Goal: Browse casually: Explore the website without a specific task or goal

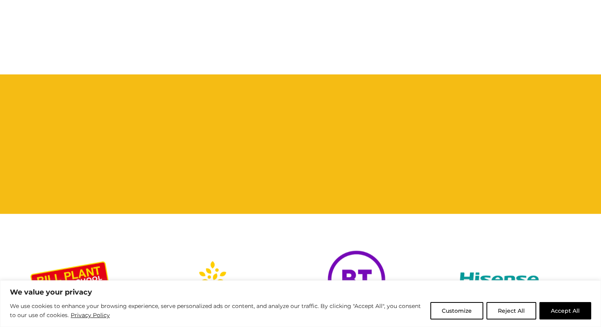
scroll to position [578, 0]
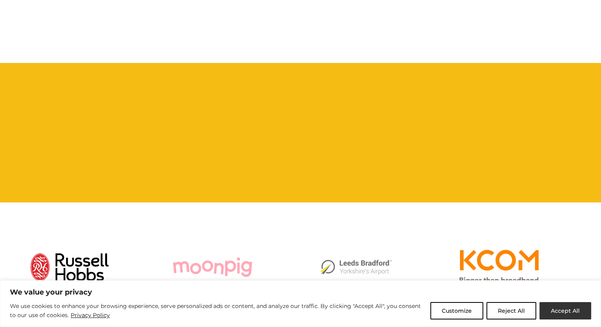
click at [566, 310] on button "Accept All" at bounding box center [566, 310] width 52 height 17
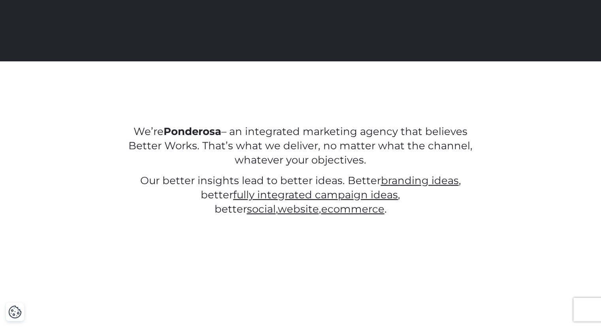
scroll to position [277, 0]
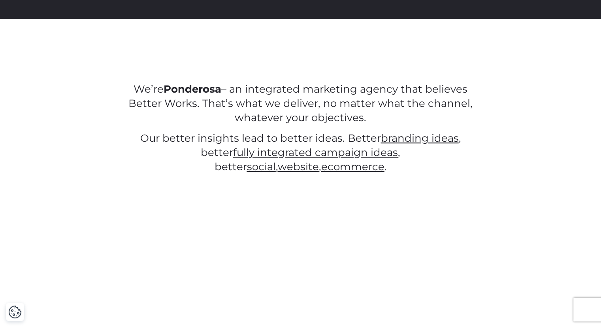
click at [329, 95] on p "We’re Ponderosa – an integrated marketing agency that believes Better Works. Th…" at bounding box center [300, 103] width 357 height 43
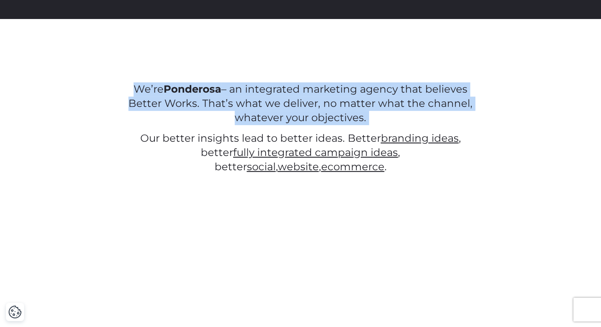
click at [329, 95] on p "We’re Ponderosa – an integrated marketing agency that believes Better Works. Th…" at bounding box center [300, 103] width 357 height 43
click at [329, 100] on p "We’re Ponderosa – an integrated marketing agency that believes Better Works. Th…" at bounding box center [300, 103] width 357 height 43
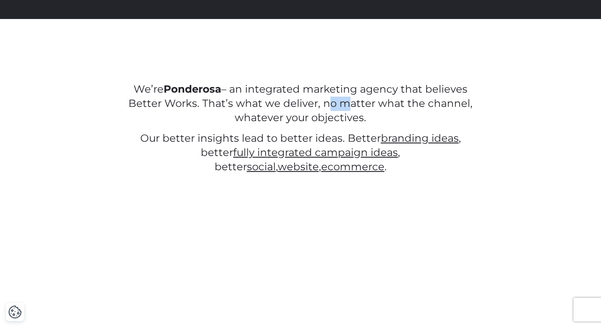
click at [329, 100] on p "We’re Ponderosa – an integrated marketing agency that believes Better Works. Th…" at bounding box center [300, 103] width 357 height 43
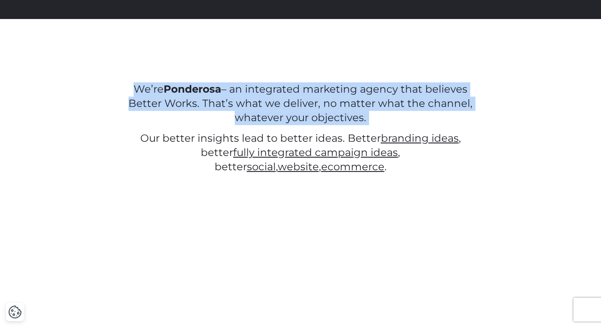
click at [329, 100] on p "We’re Ponderosa – an integrated marketing agency that believes Better Works. Th…" at bounding box center [300, 103] width 357 height 43
click at [375, 108] on p "We’re Ponderosa – an integrated marketing agency that believes Better Works. Th…" at bounding box center [300, 103] width 357 height 43
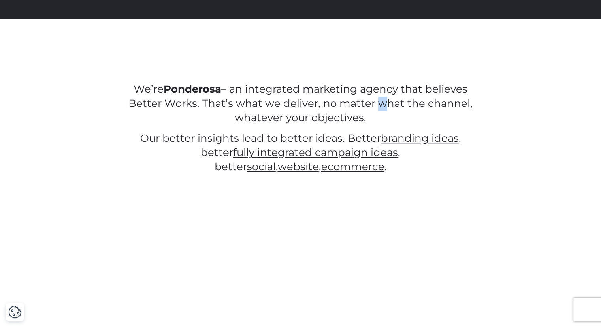
click at [375, 108] on p "We’re Ponderosa – an integrated marketing agency that believes Better Works. Th…" at bounding box center [300, 103] width 357 height 43
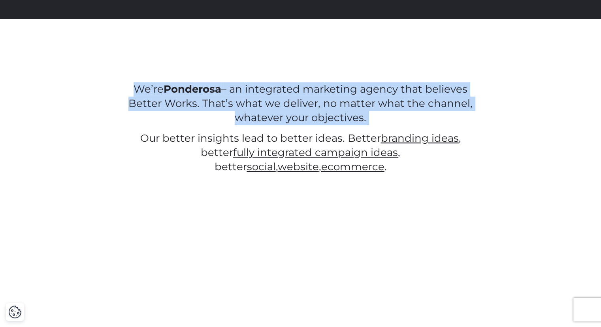
click at [375, 108] on p "We’re Ponderosa – an integrated marketing agency that believes Better Works. Th…" at bounding box center [300, 103] width 357 height 43
click at [409, 114] on p "We’re Ponderosa – an integrated marketing agency that believes Better Works. Th…" at bounding box center [300, 103] width 357 height 43
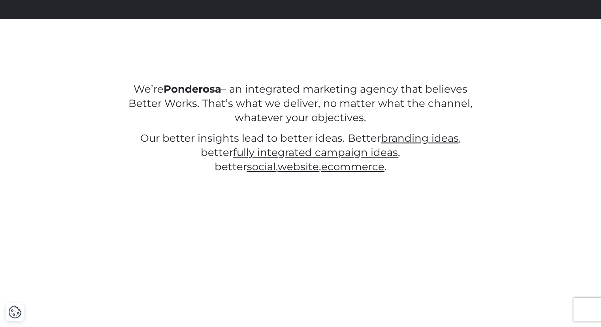
click at [409, 114] on p "We’re Ponderosa – an integrated marketing agency that believes Better Works. Th…" at bounding box center [300, 103] width 357 height 43
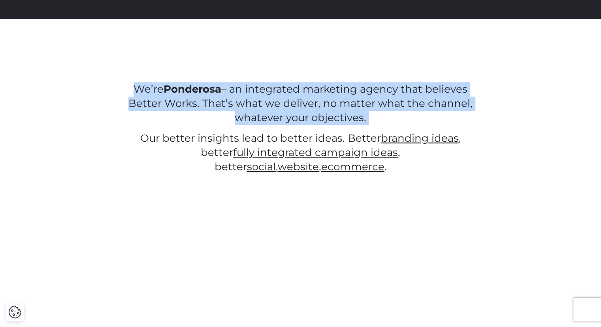
click at [409, 114] on p "We’re Ponderosa – an integrated marketing agency that believes Better Works. Th…" at bounding box center [300, 103] width 357 height 43
click at [391, 111] on p "We’re Ponderosa – an integrated marketing agency that believes Better Works. Th…" at bounding box center [300, 103] width 357 height 43
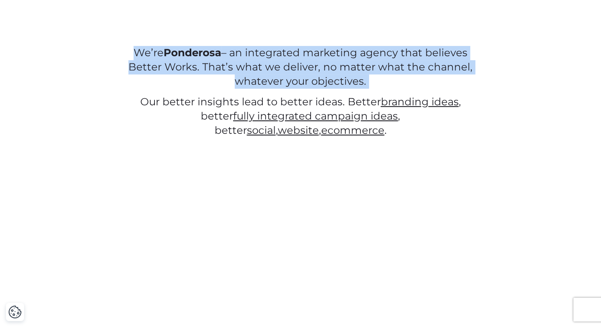
scroll to position [356, 0]
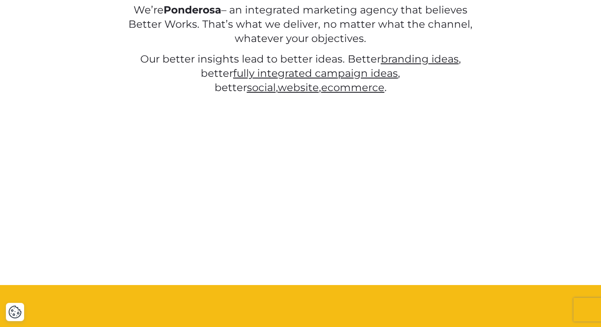
click at [212, 57] on p "Our better insights lead to better ideas. Better branding ideas , better fully …" at bounding box center [300, 73] width 357 height 43
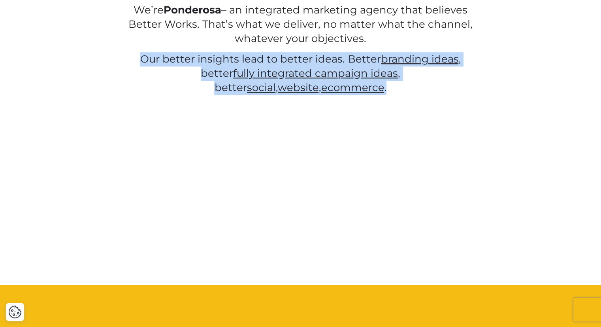
click at [212, 57] on p "Our better insights lead to better ideas. Better branding ideas , better fully …" at bounding box center [300, 73] width 357 height 43
click at [315, 65] on p "Our better insights lead to better ideas. Better branding ideas , better fully …" at bounding box center [300, 73] width 357 height 43
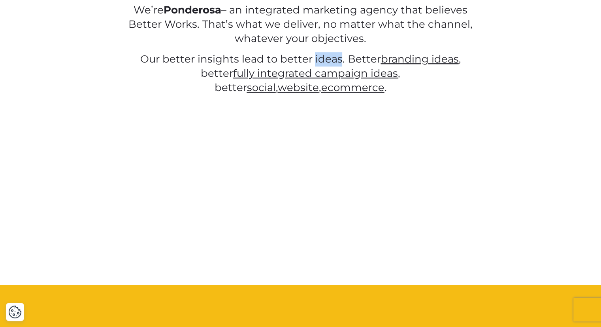
click at [315, 65] on p "Our better insights lead to better ideas. Better branding ideas , better fully …" at bounding box center [300, 73] width 357 height 43
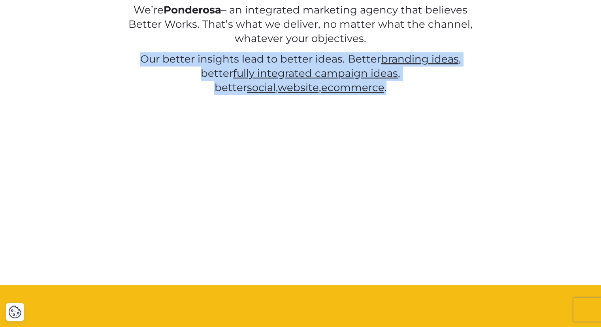
click at [315, 65] on p "Our better insights lead to better ideas. Better branding ideas , better fully …" at bounding box center [300, 73] width 357 height 43
click at [316, 57] on p "Our better insights lead to better ideas. Better branding ideas , better fully …" at bounding box center [300, 73] width 357 height 43
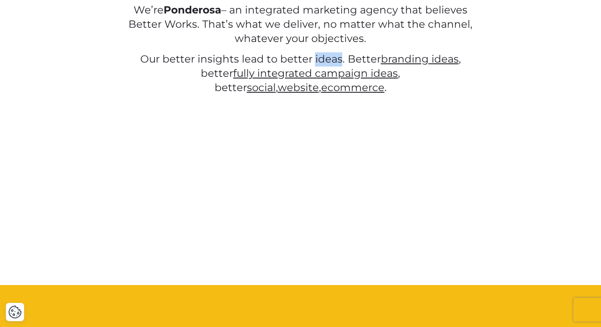
click at [316, 57] on p "Our better insights lead to better ideas. Better branding ideas , better fully …" at bounding box center [300, 73] width 357 height 43
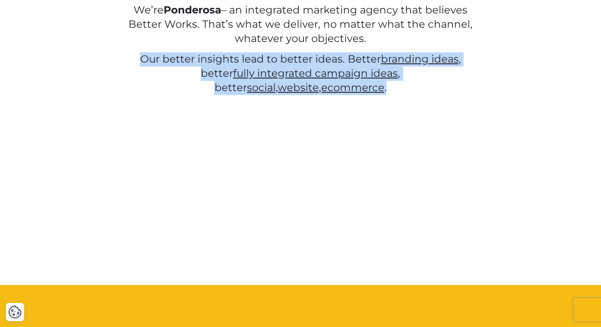
click at [316, 57] on p "Our better insights lead to better ideas. Better branding ideas , better fully …" at bounding box center [300, 73] width 357 height 43
click at [292, 104] on div "We’re Ponderosa – an integrated marketing agency that believes Better Works. Th…" at bounding box center [300, 43] width 601 height 206
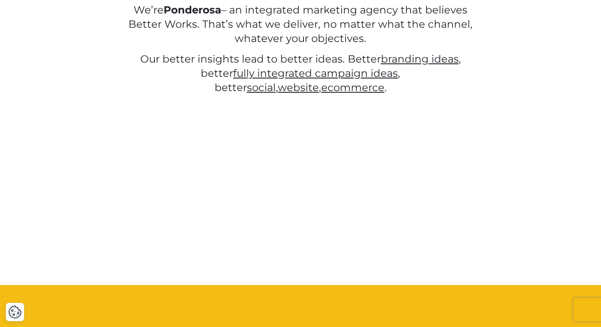
click at [309, 68] on p "Our better insights lead to better ideas. Better branding ideas , better fully …" at bounding box center [300, 73] width 357 height 43
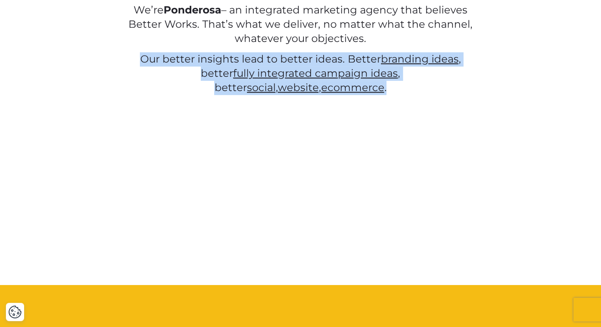
click at [309, 68] on p "Our better insights lead to better ideas. Better branding ideas , better fully …" at bounding box center [300, 73] width 357 height 43
click at [320, 98] on div "We’re Ponderosa – an integrated marketing agency that believes Better Works. Th…" at bounding box center [300, 43] width 601 height 206
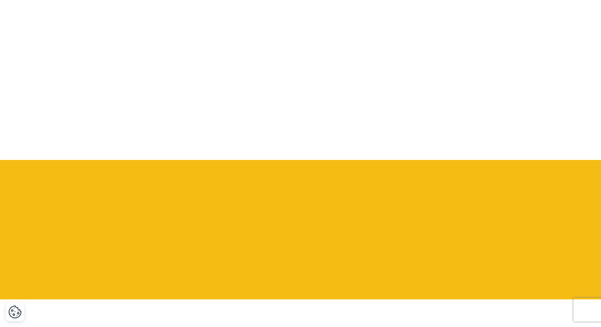
scroll to position [672, 0]
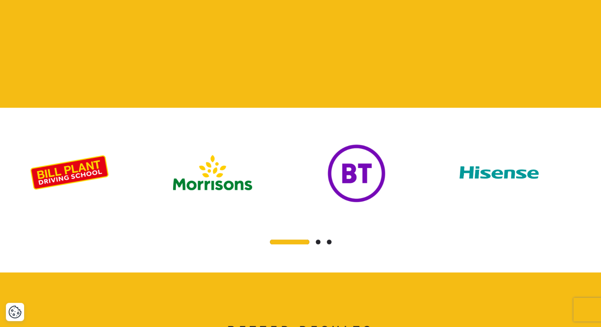
drag, startPoint x: 451, startPoint y: 209, endPoint x: 338, endPoint y: 210, distance: 112.7
click at [340, 209] on div at bounding box center [301, 190] width 542 height 114
click at [319, 239] on span at bounding box center [318, 241] width 5 height 5
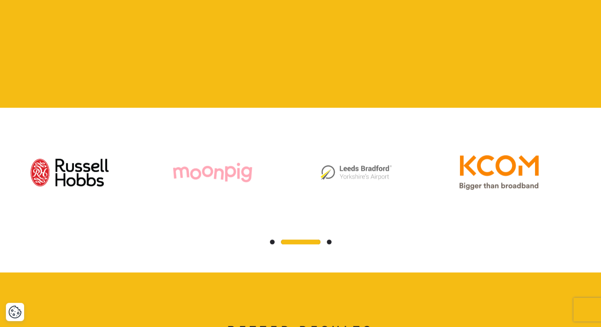
click at [327, 239] on span at bounding box center [329, 241] width 5 height 5
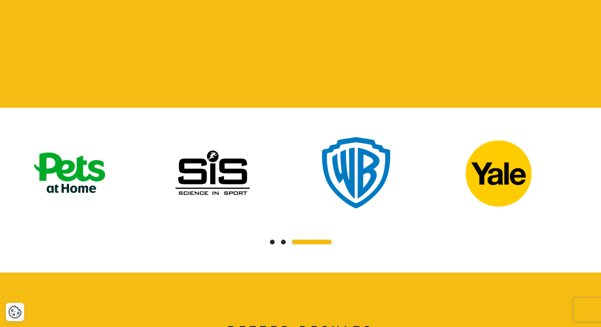
click at [271, 239] on span at bounding box center [272, 241] width 5 height 5
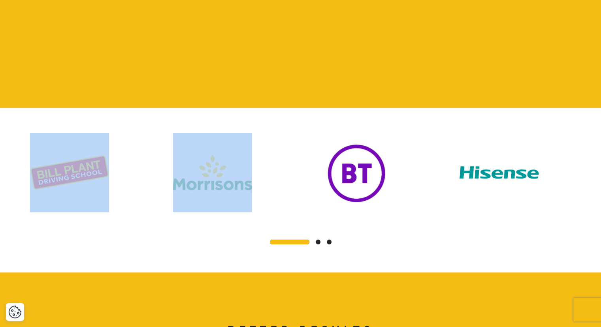
drag, startPoint x: 455, startPoint y: 163, endPoint x: 353, endPoint y: 169, distance: 102.2
click at [353, 169] on div at bounding box center [301, 190] width 542 height 114
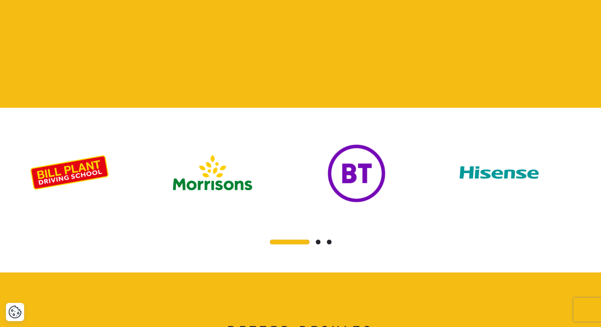
click at [517, 219] on div at bounding box center [301, 190] width 542 height 114
click at [329, 237] on div at bounding box center [301, 241] width 542 height 9
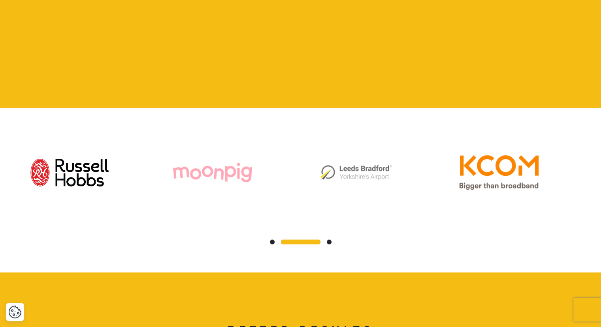
click at [329, 239] on span at bounding box center [329, 241] width 5 height 5
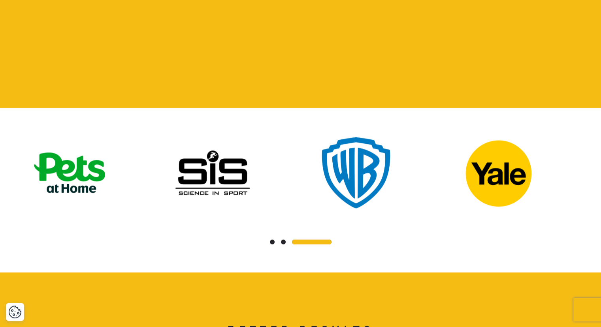
click at [329, 239] on span at bounding box center [312, 241] width 40 height 5
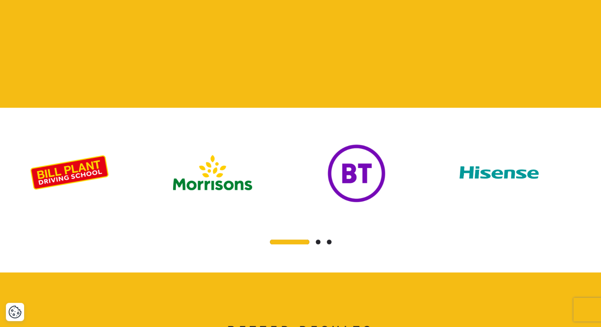
click at [270, 239] on span at bounding box center [290, 241] width 40 height 5
click at [319, 239] on span at bounding box center [318, 241] width 5 height 5
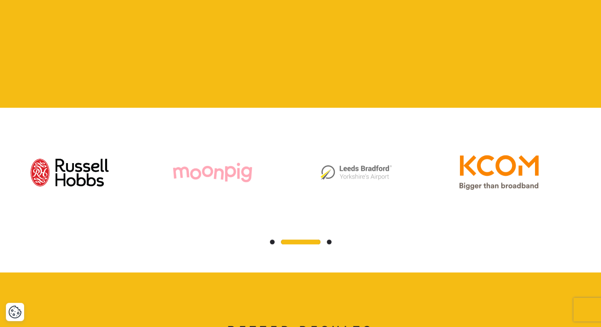
click at [327, 239] on span at bounding box center [329, 241] width 5 height 5
